Goal: Task Accomplishment & Management: Manage account settings

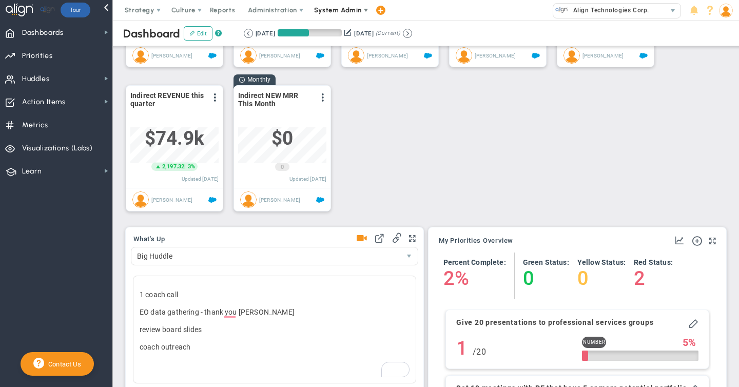
click at [330, 14] on span "System Admin" at bounding box center [338, 10] width 65 height 21
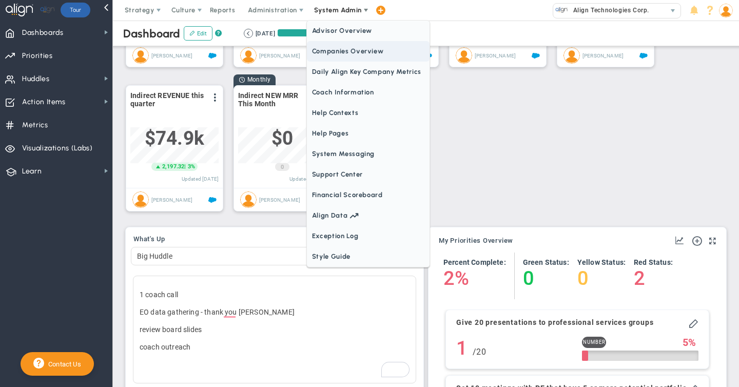
click at [330, 53] on span "Companies Overview" at bounding box center [368, 51] width 123 height 21
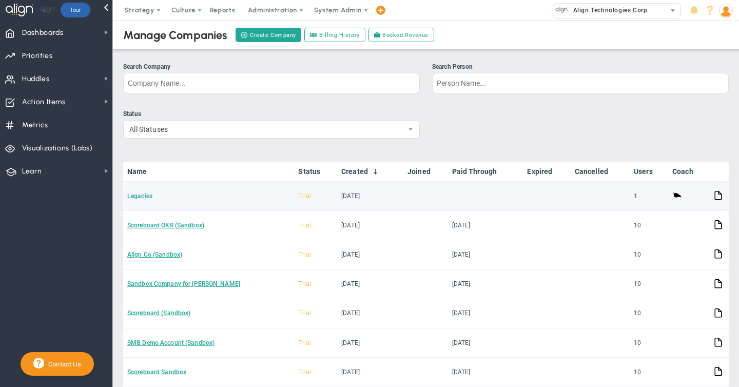
click at [143, 195] on link "Legacies" at bounding box center [139, 195] width 25 height 7
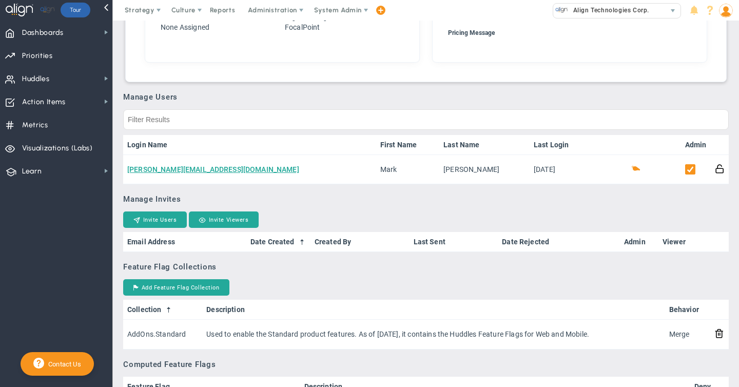
scroll to position [505, 0]
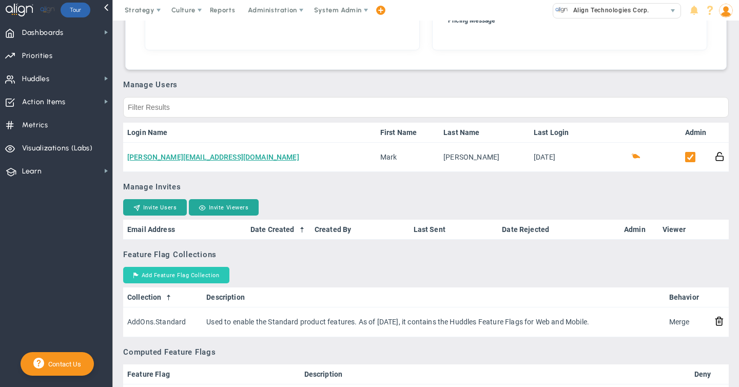
click at [170, 275] on button "Add Feature Flag Collection" at bounding box center [176, 275] width 106 height 16
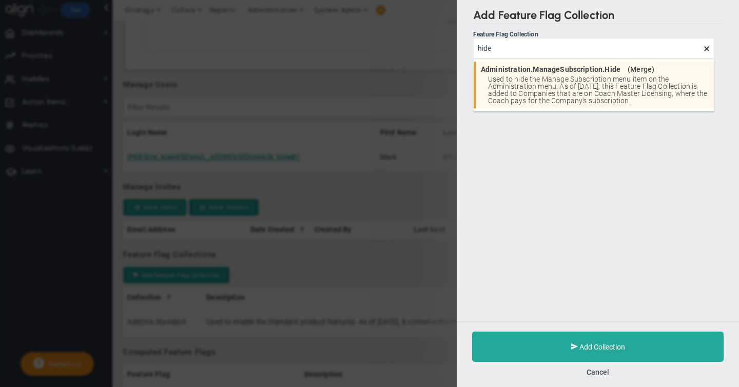
click at [511, 86] on span "Used to hide the Manage Subscription menu item on the Administration menu. As o…" at bounding box center [598, 89] width 221 height 29
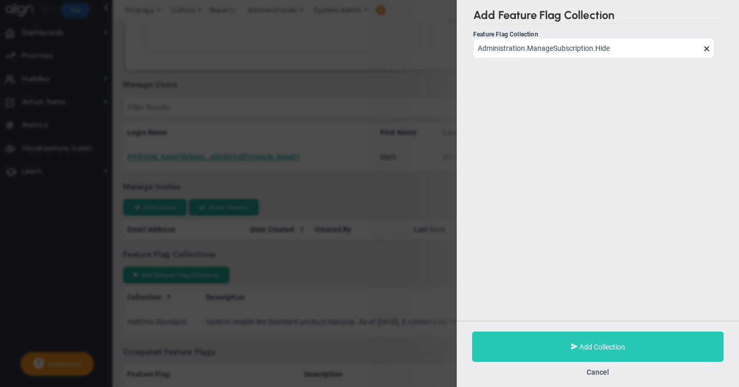
type input "Administration.ManageSubscription.Hide"
click at [594, 346] on span "Add Collection" at bounding box center [602, 347] width 46 height 8
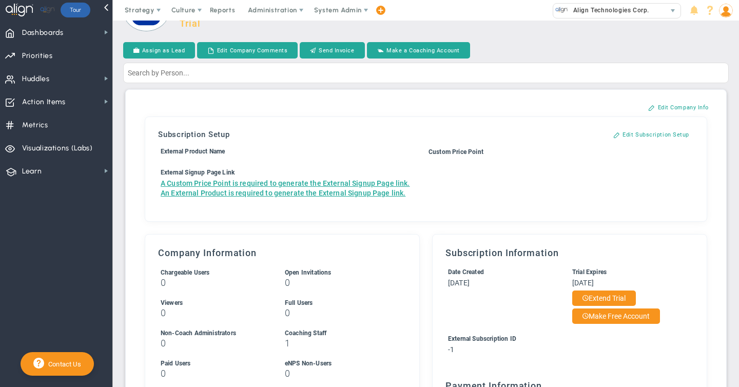
scroll to position [35, 0]
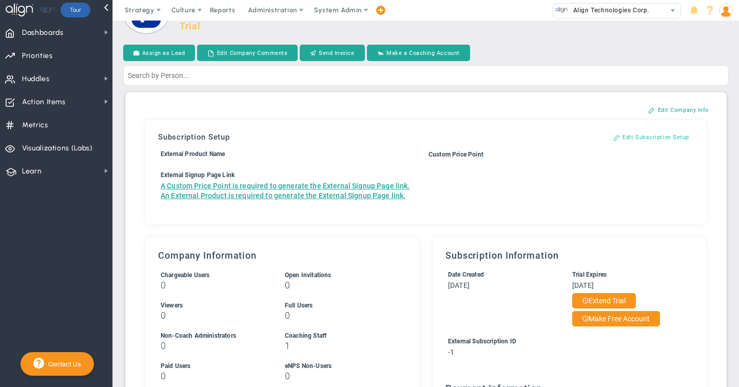
click at [647, 138] on button "Edit Subscription Setup" at bounding box center [651, 137] width 96 height 16
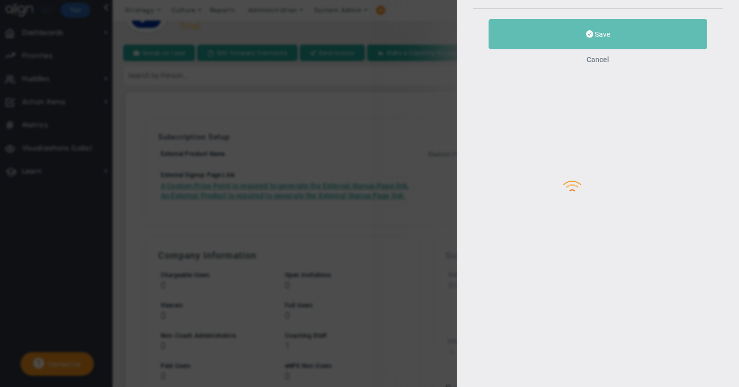
type input "Legacies"
type input "5"
type input "[PERSON_NAME]"
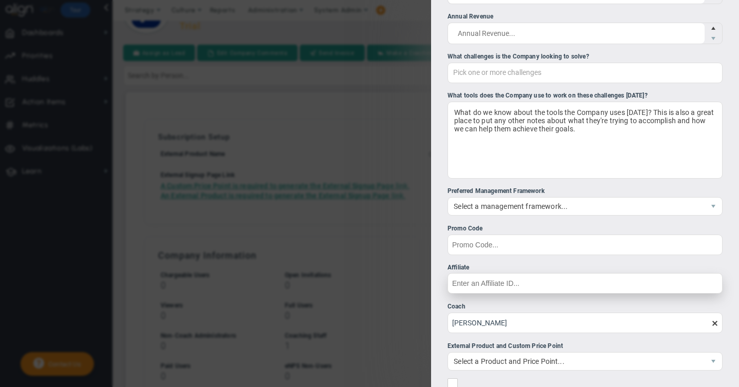
scroll to position [257, 0]
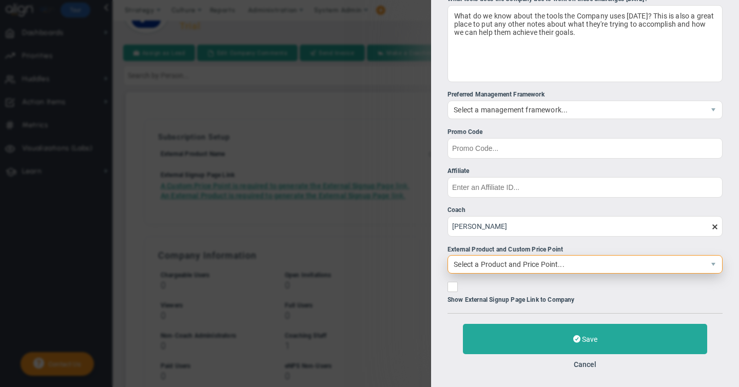
click at [532, 266] on span "Select a Product and Price Point..." at bounding box center [576, 263] width 256 height 17
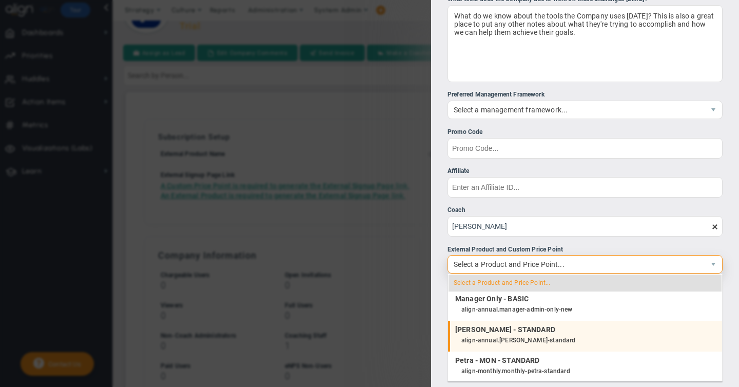
scroll to position [1292, 0]
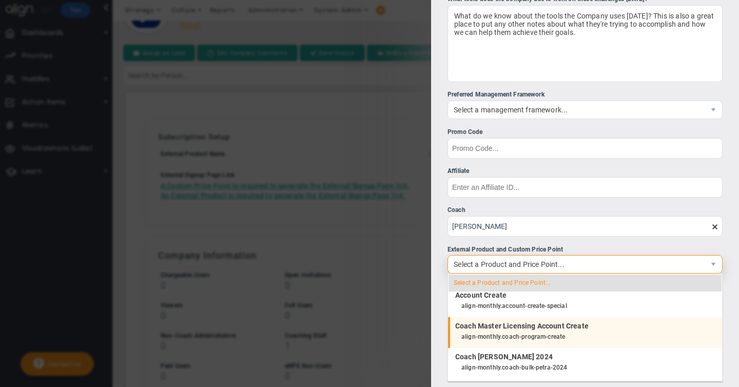
click at [531, 332] on div "align-monthly.coach-program-create" at bounding box center [588, 336] width 255 height 13
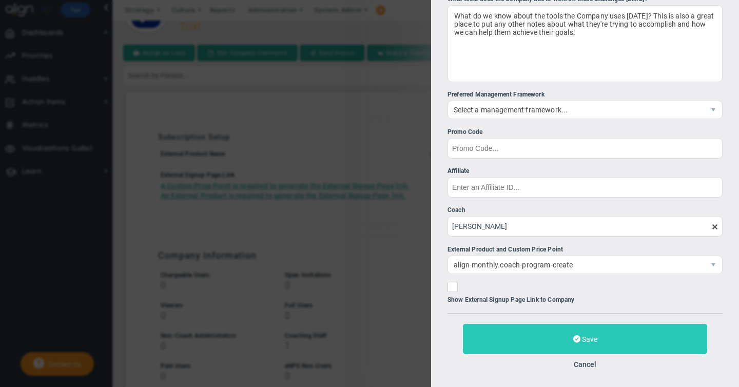
click at [580, 340] on button "Save" at bounding box center [585, 339] width 244 height 30
